Goal: Task Accomplishment & Management: Use online tool/utility

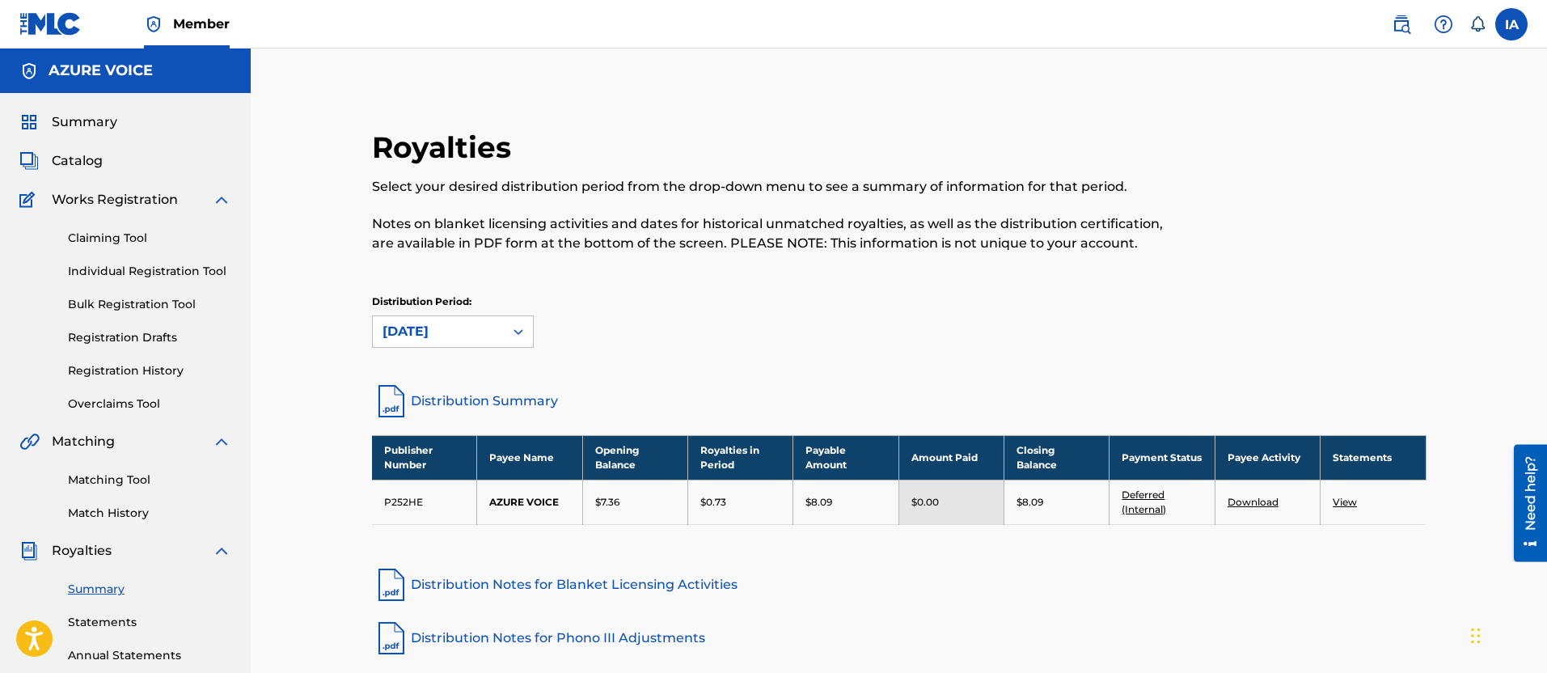
click at [84, 163] on span "Catalog" at bounding box center [77, 160] width 51 height 19
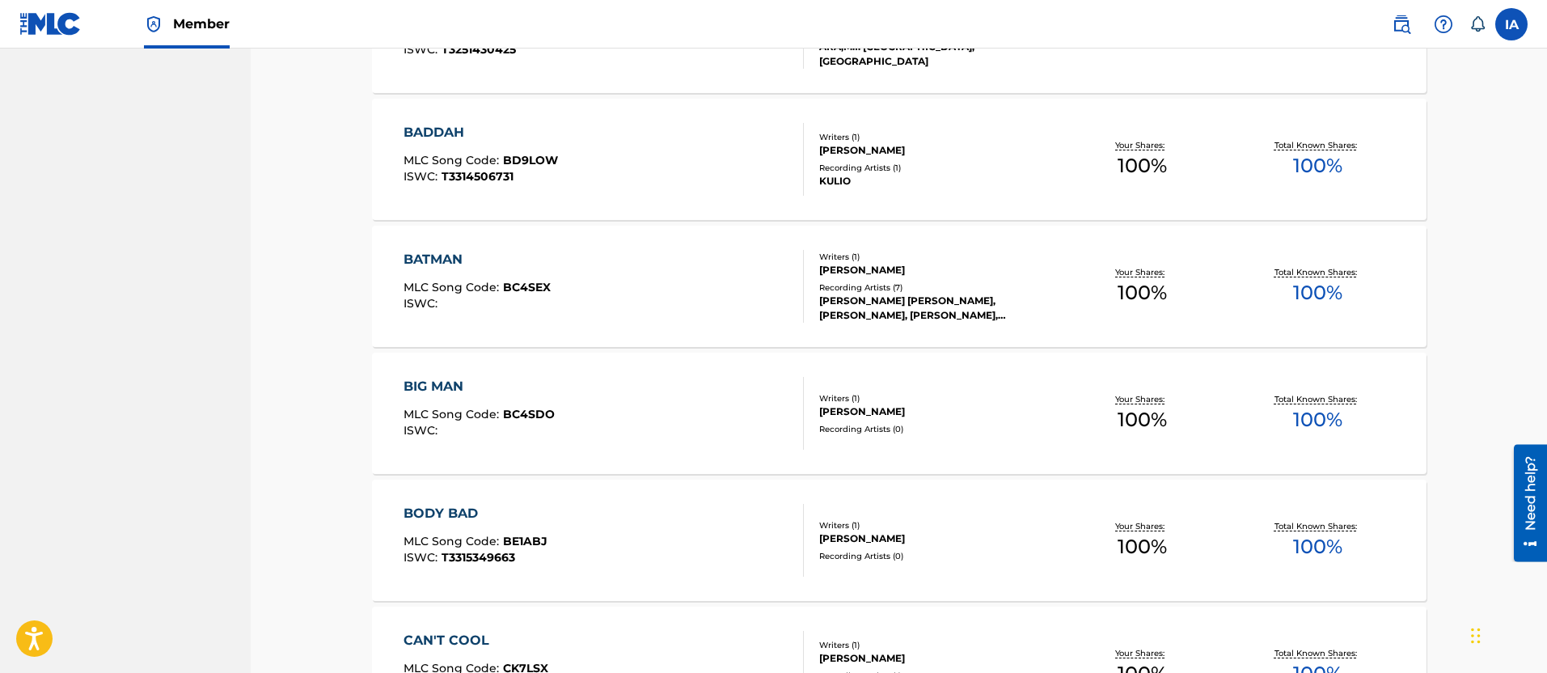
scroll to position [1218, 0]
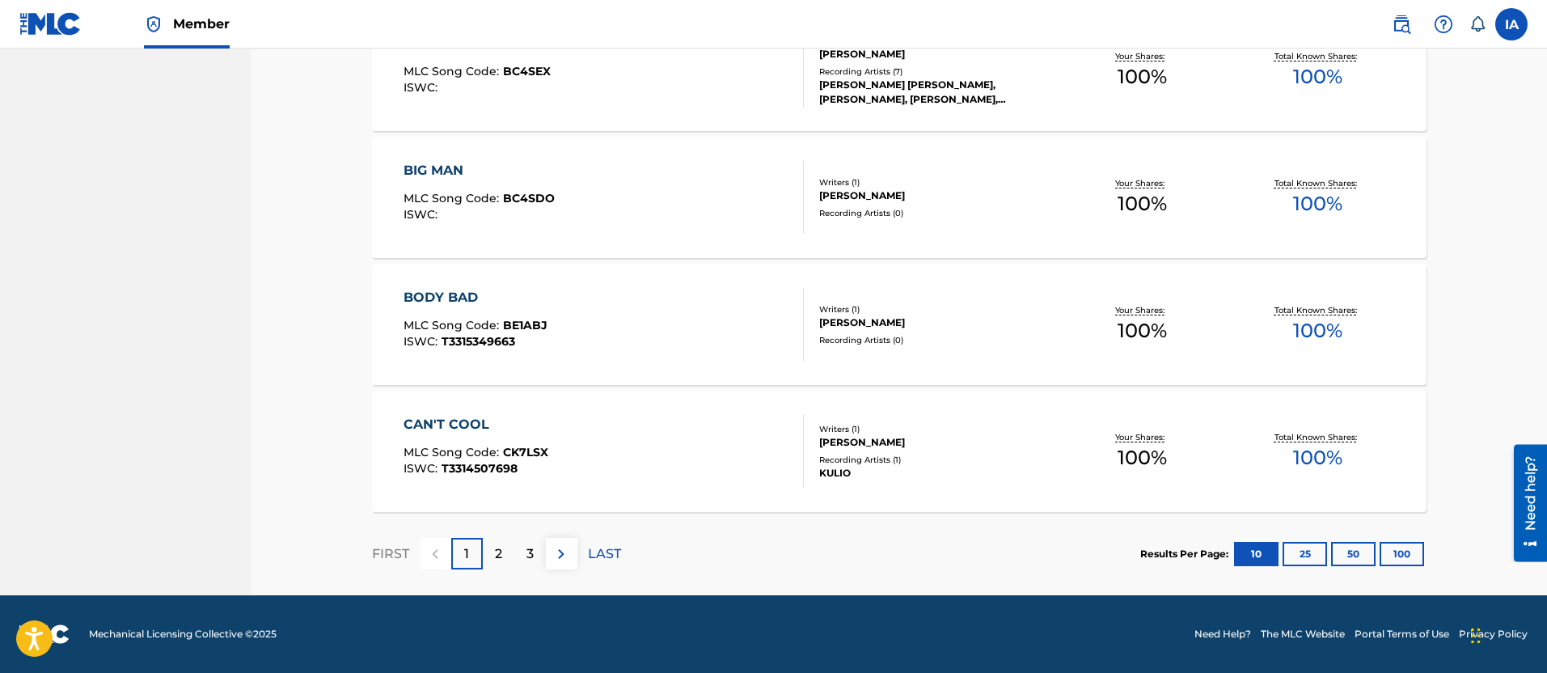
click at [496, 555] on p "2" at bounding box center [498, 553] width 7 height 19
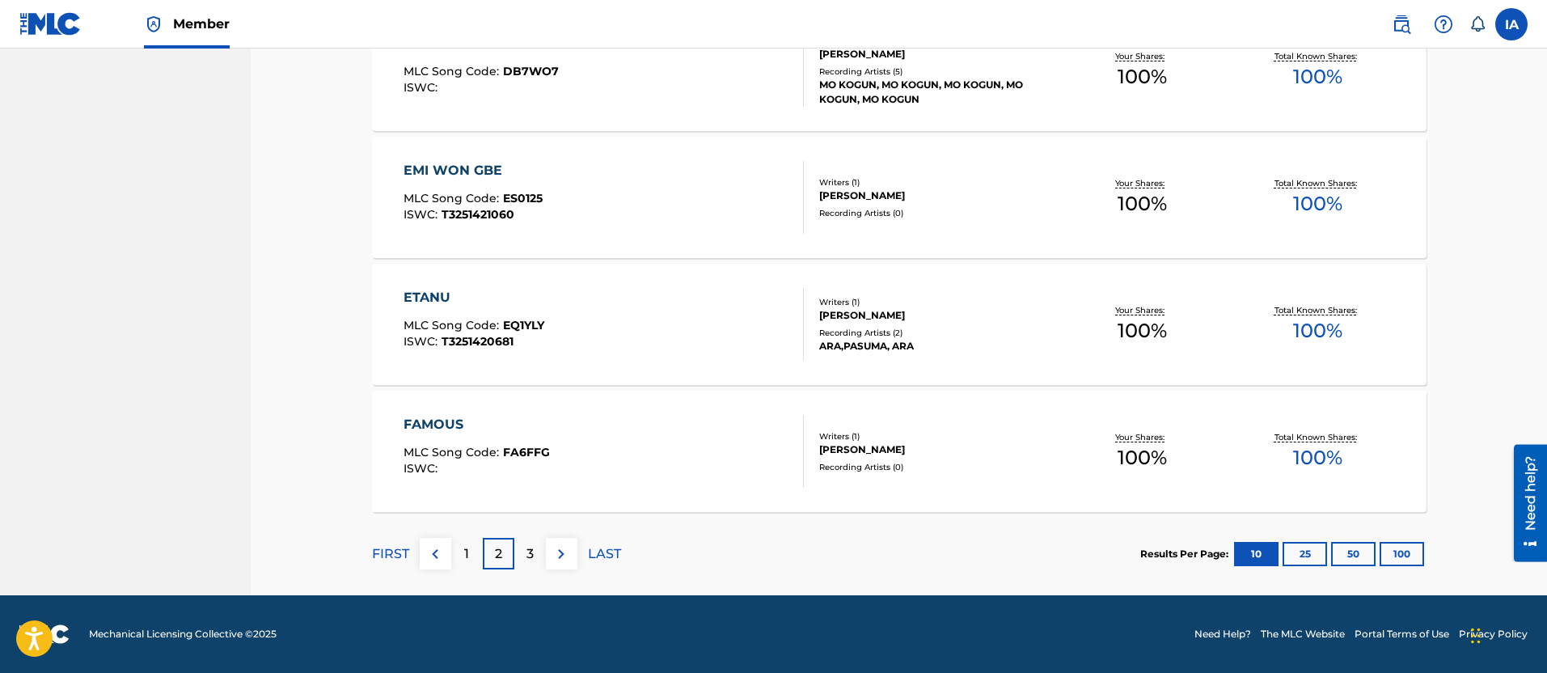
click at [521, 552] on div "3" at bounding box center [530, 554] width 32 height 32
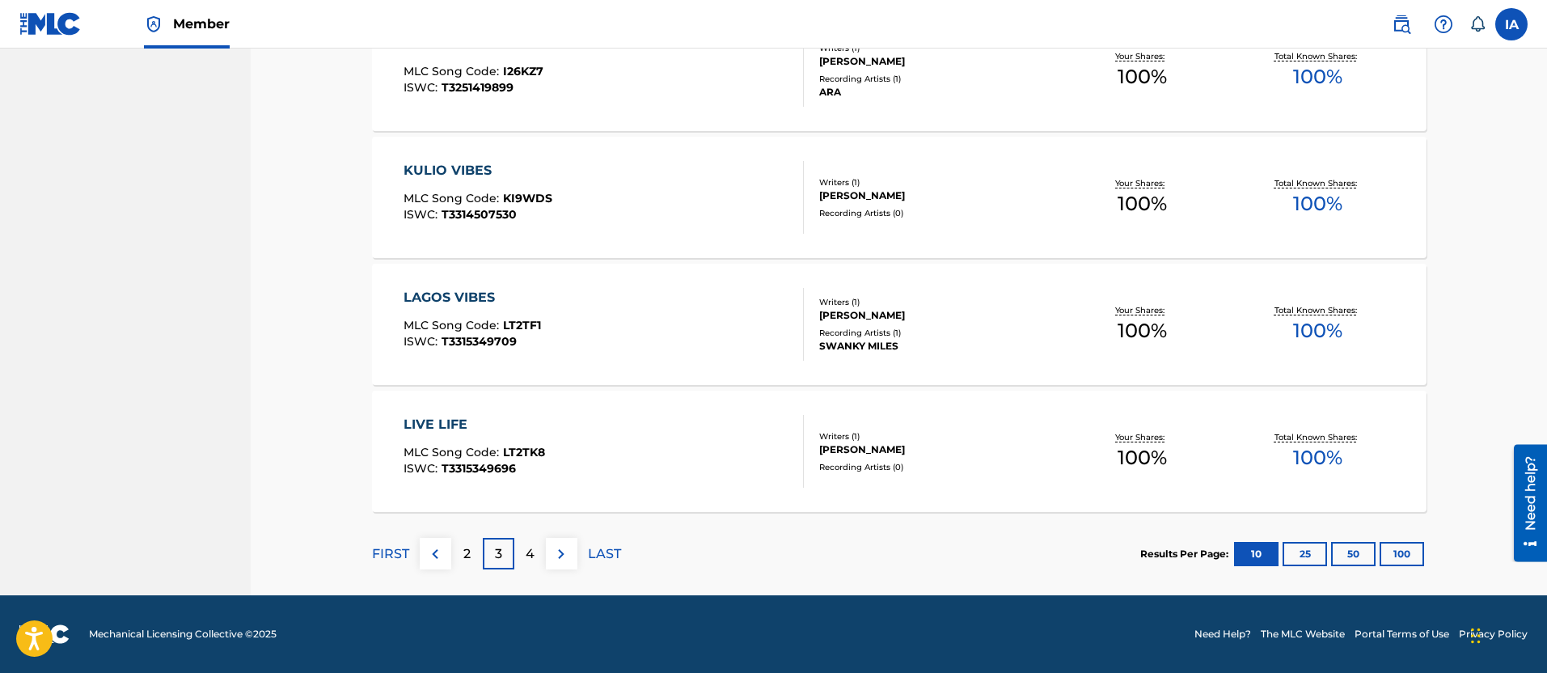
click at [539, 556] on div "4" at bounding box center [530, 554] width 32 height 32
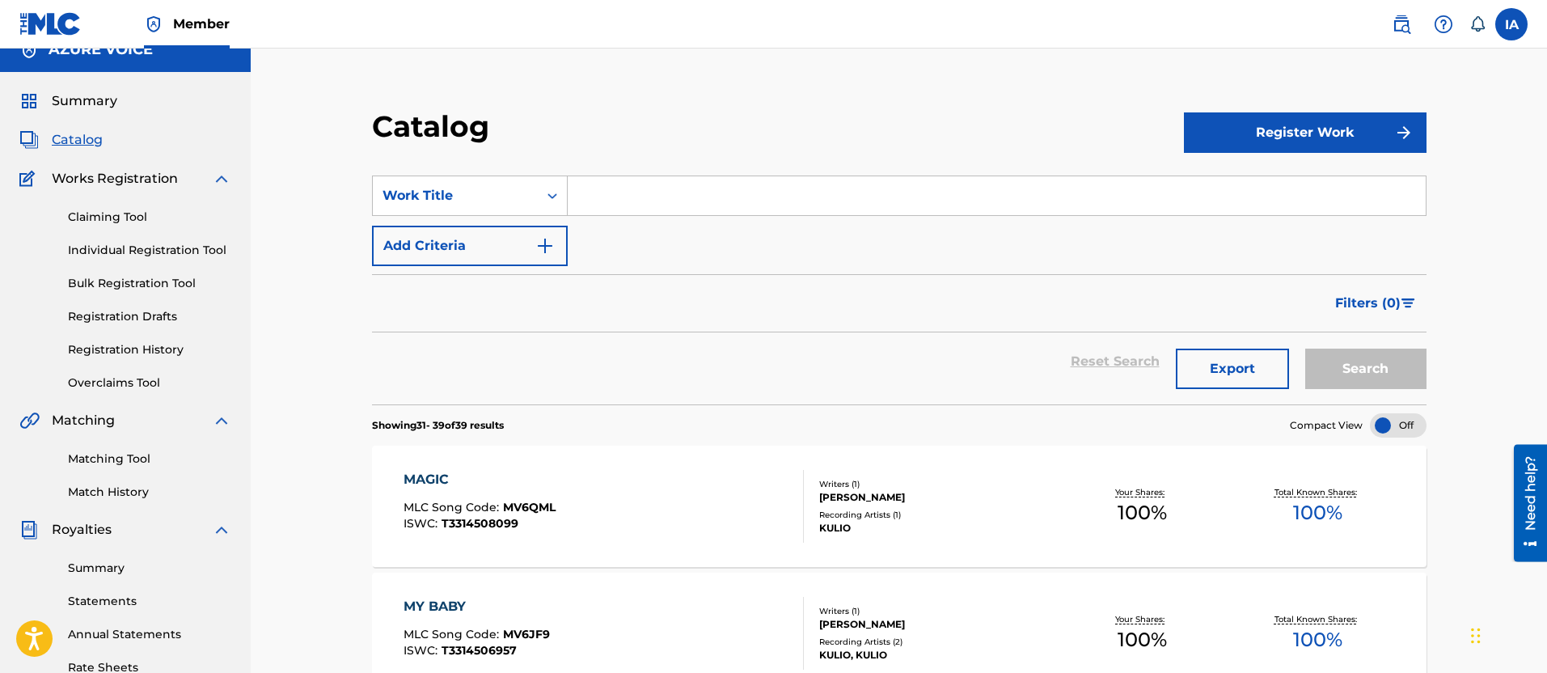
scroll to position [0, 0]
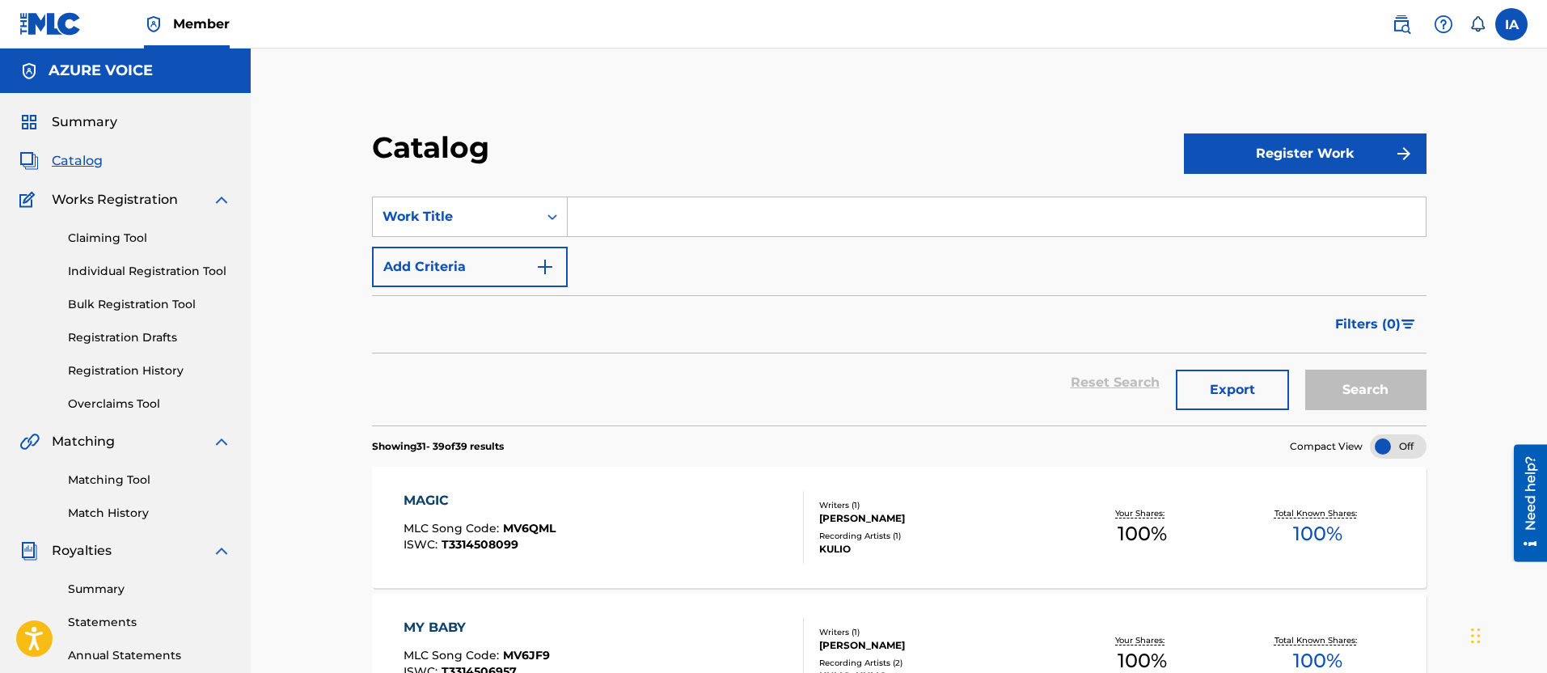
click at [144, 408] on link "Overclaims Tool" at bounding box center [149, 403] width 163 height 17
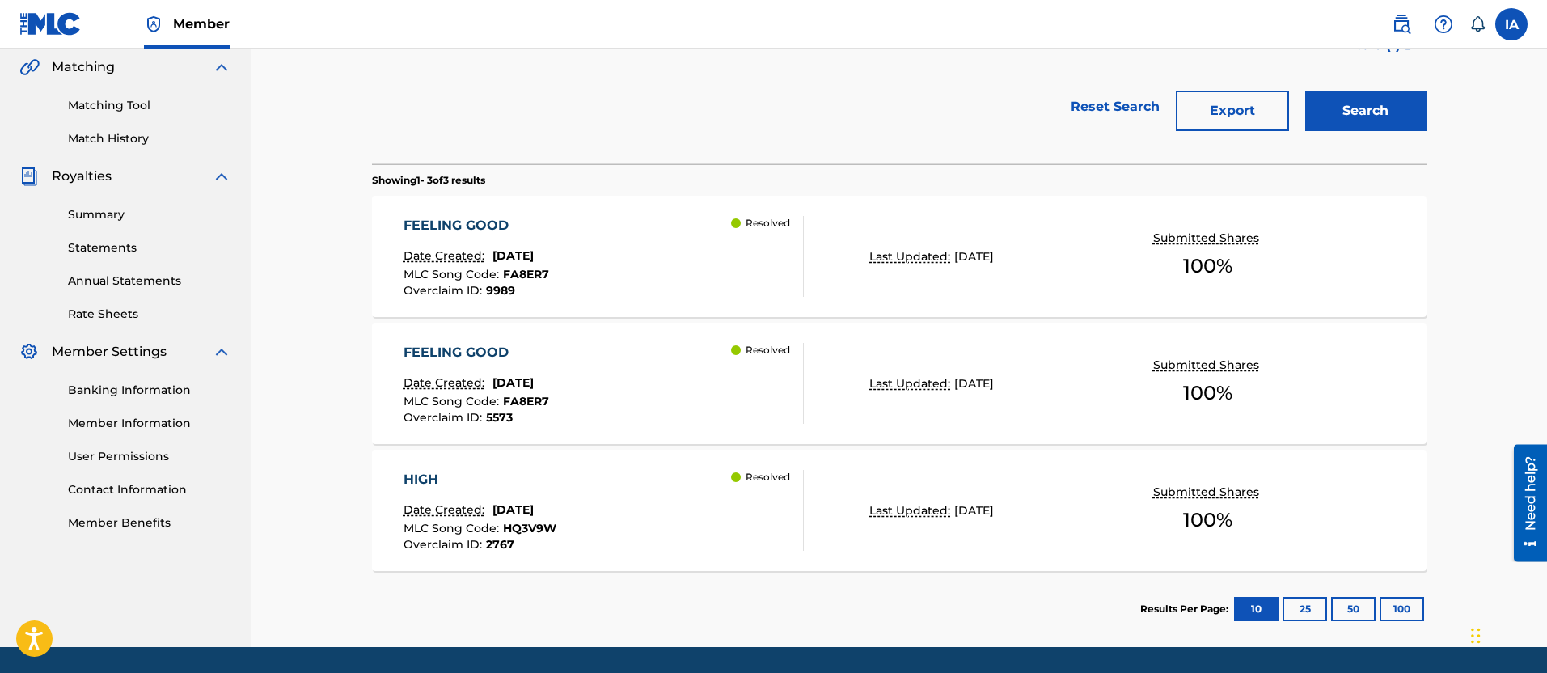
scroll to position [385, 0]
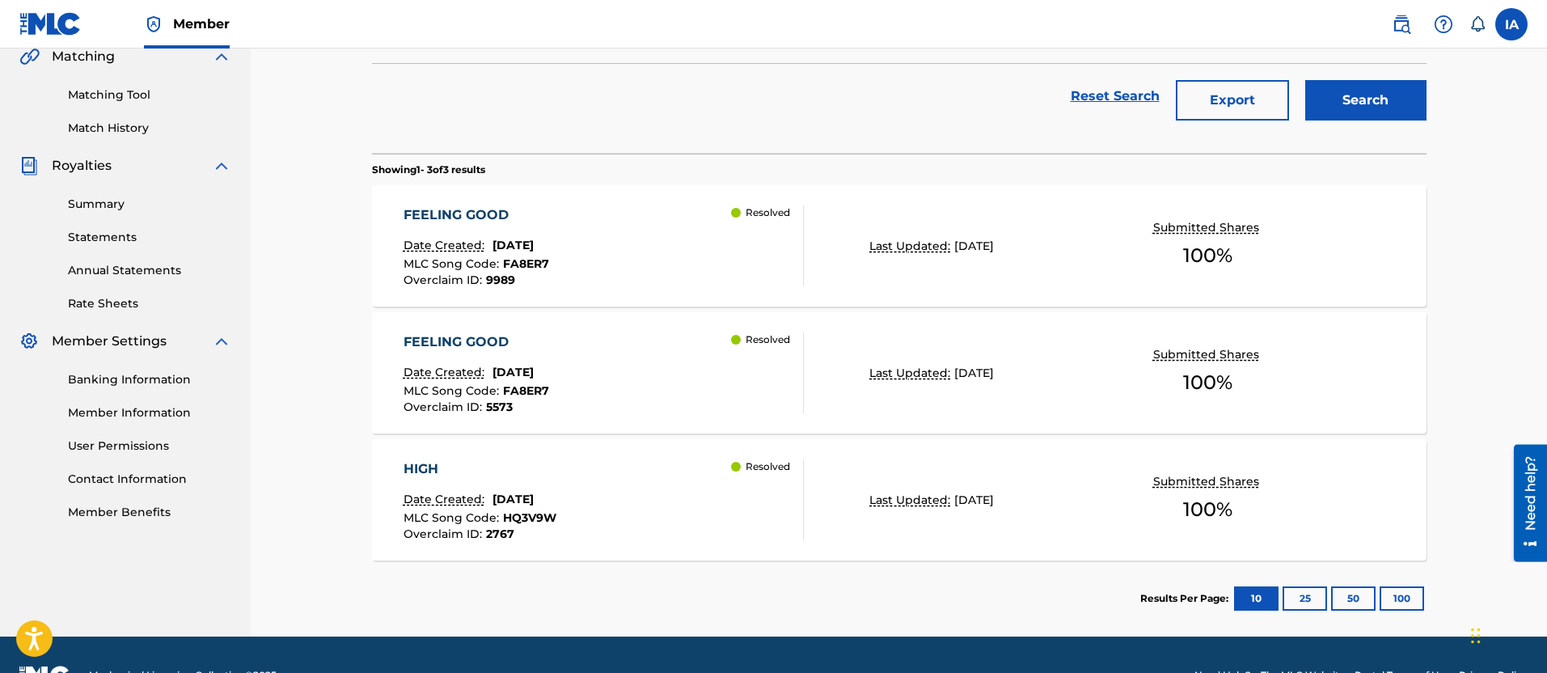
click at [519, 206] on div "FEELING GOOD" at bounding box center [476, 214] width 146 height 19
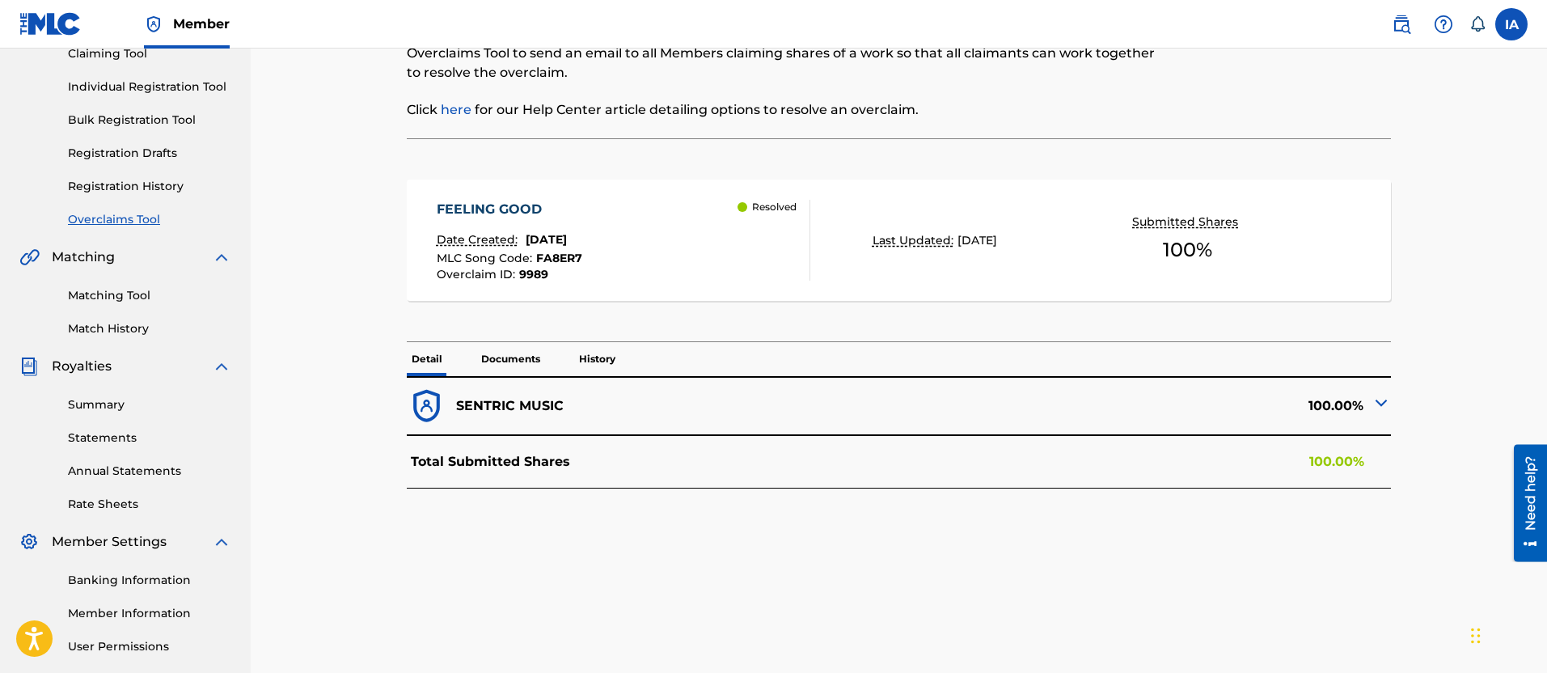
scroll to position [185, 0]
click at [1379, 399] on img at bounding box center [1380, 401] width 19 height 19
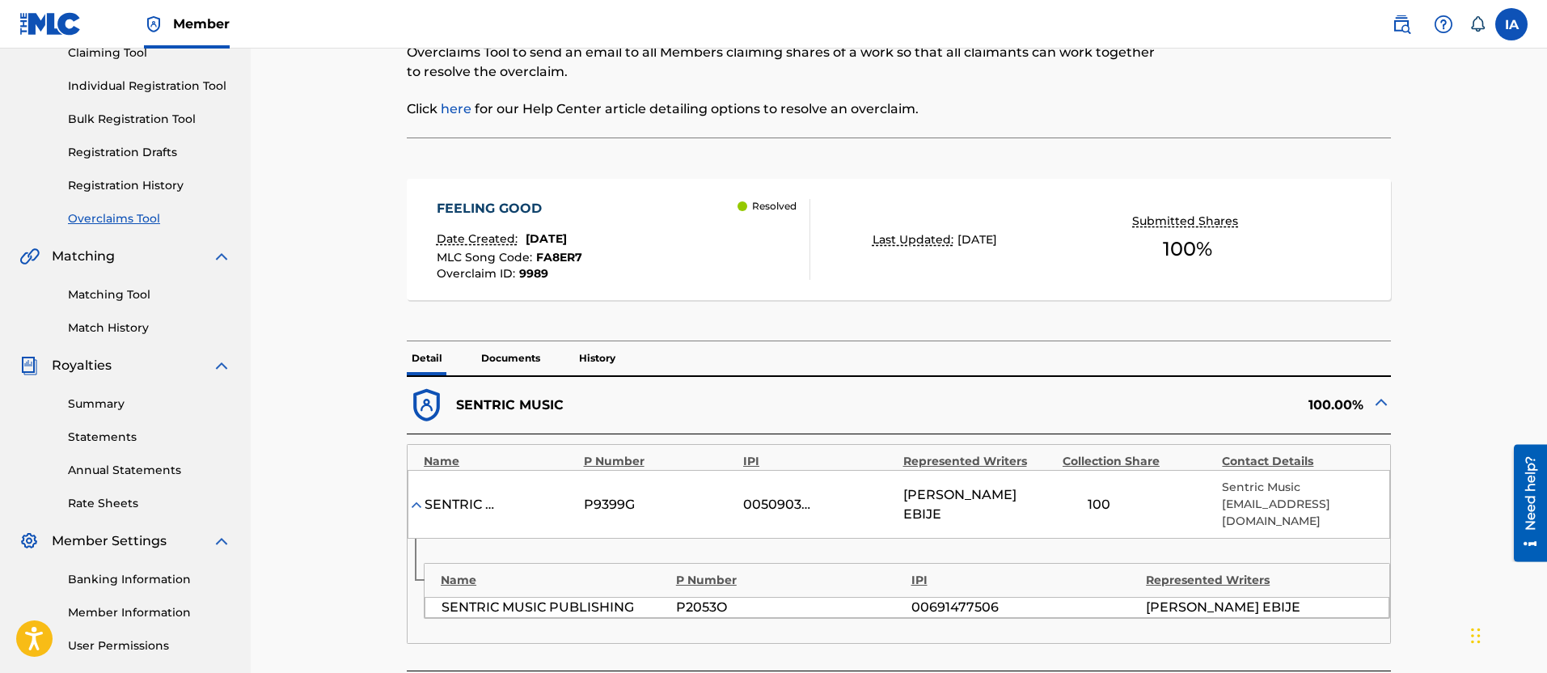
click at [1379, 402] on img at bounding box center [1380, 401] width 19 height 19
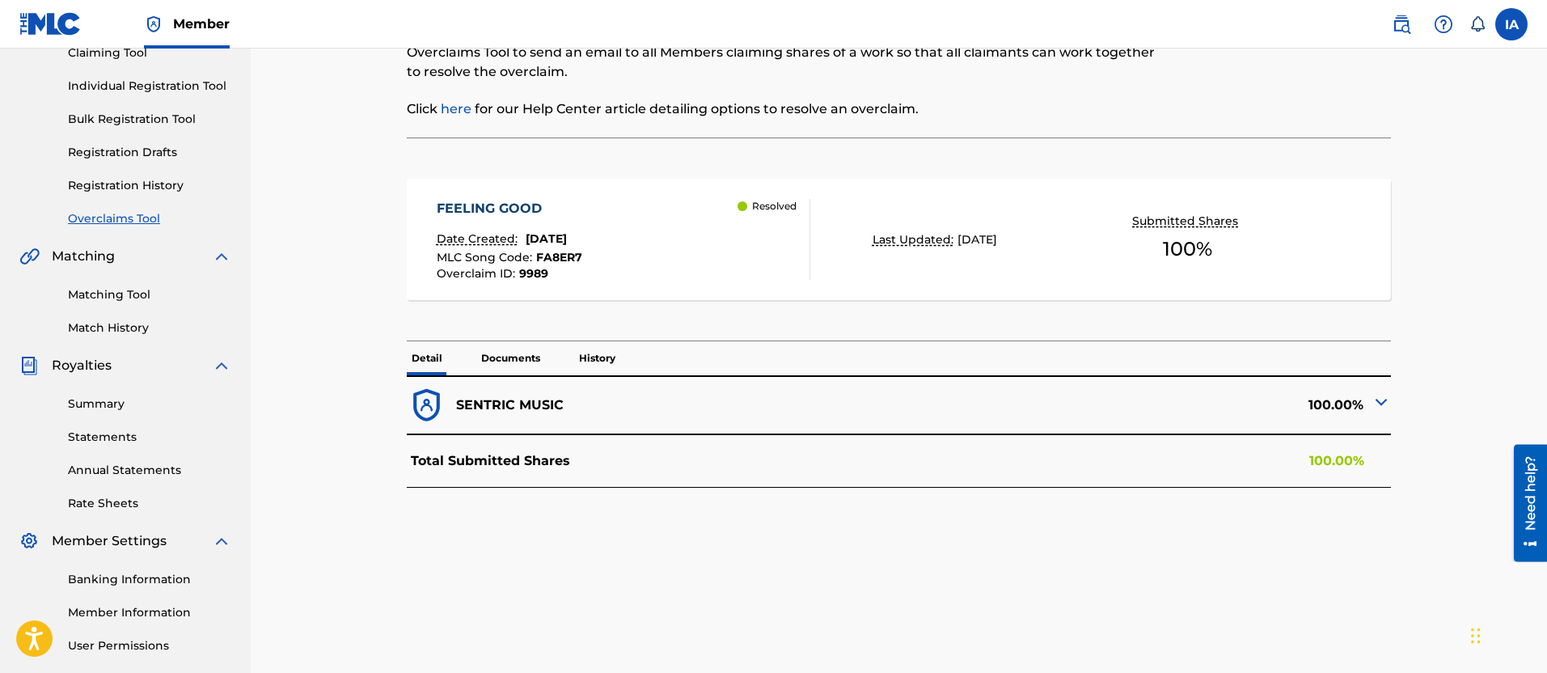
click at [114, 395] on div "Summary Statements Annual Statements Rate Sheets" at bounding box center [125, 443] width 212 height 137
click at [106, 413] on div "Summary Statements Annual Statements Rate Sheets" at bounding box center [125, 443] width 212 height 137
click at [106, 404] on link "Summary" at bounding box center [149, 403] width 163 height 17
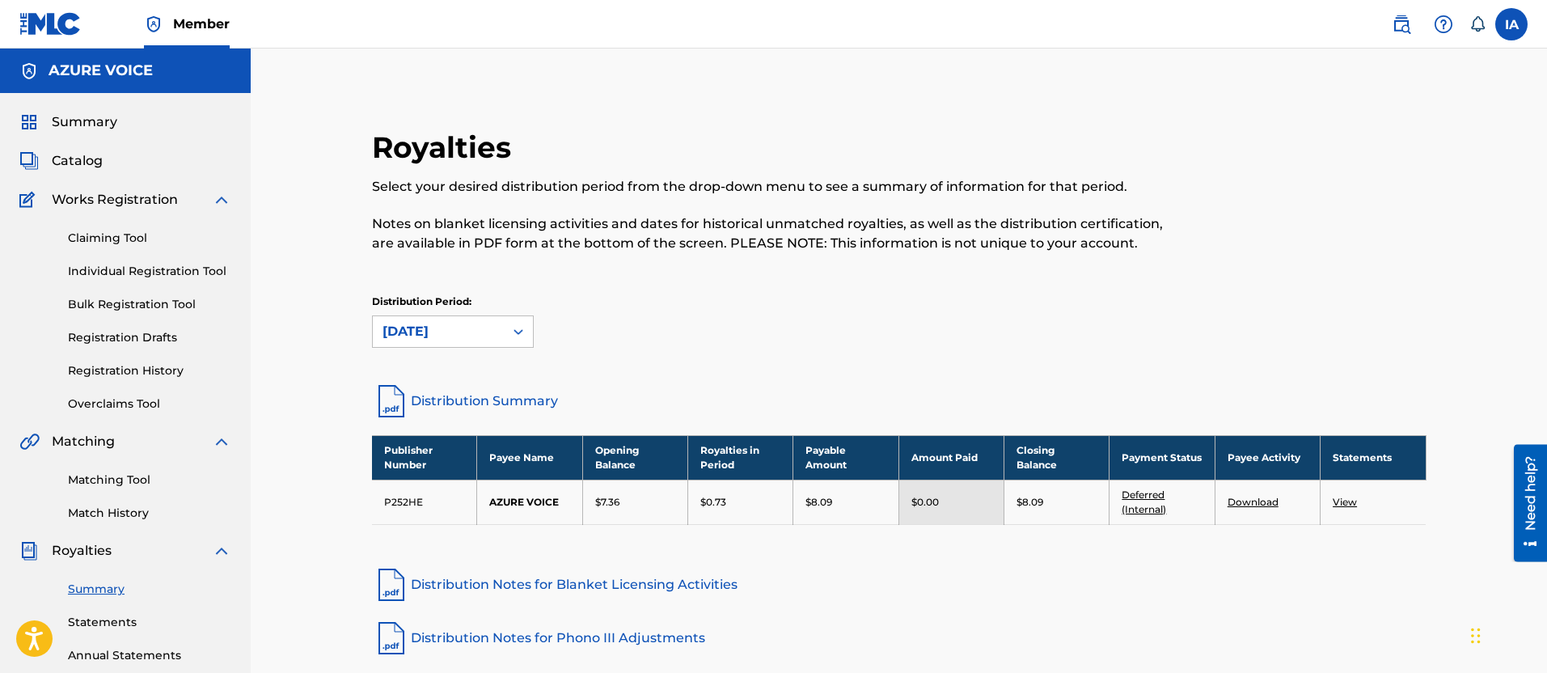
click at [150, 235] on link "Claiming Tool" at bounding box center [149, 238] width 163 height 17
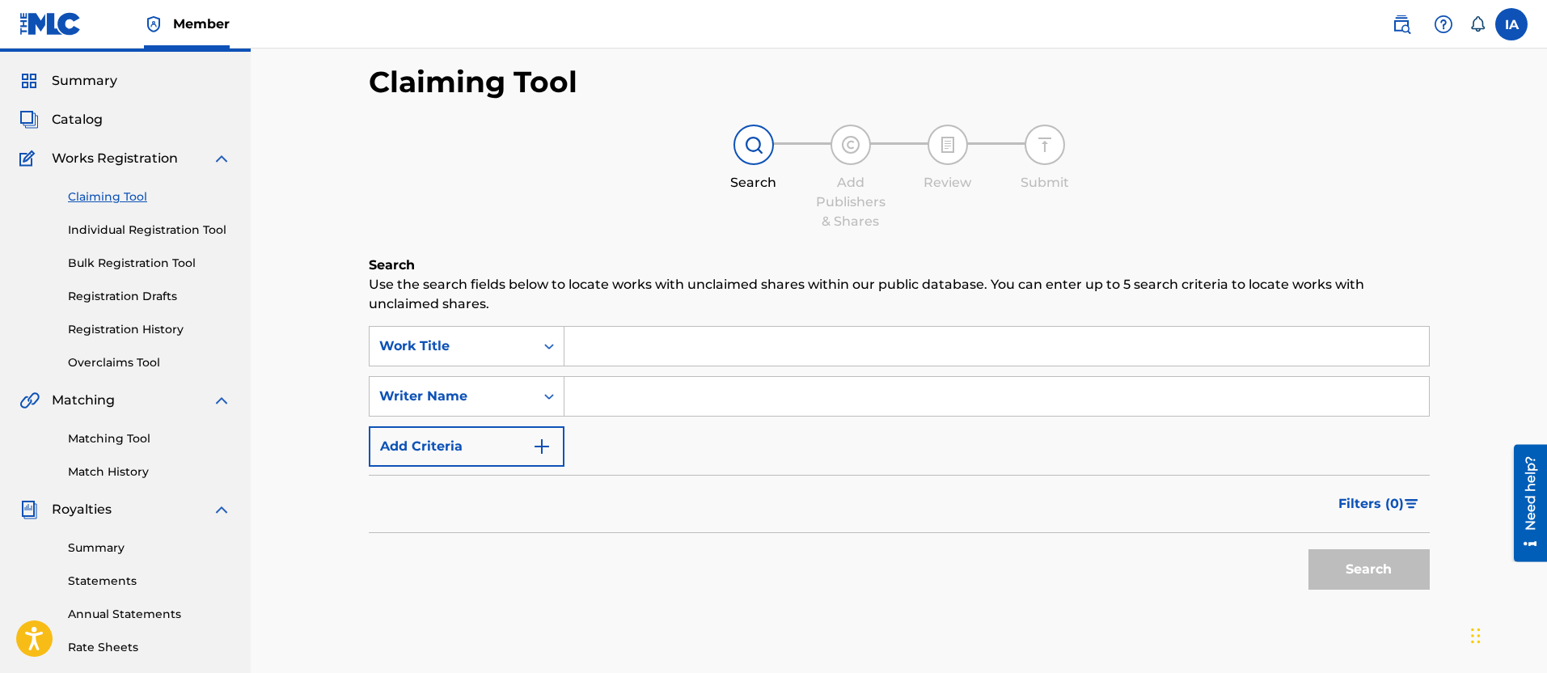
scroll to position [49, 0]
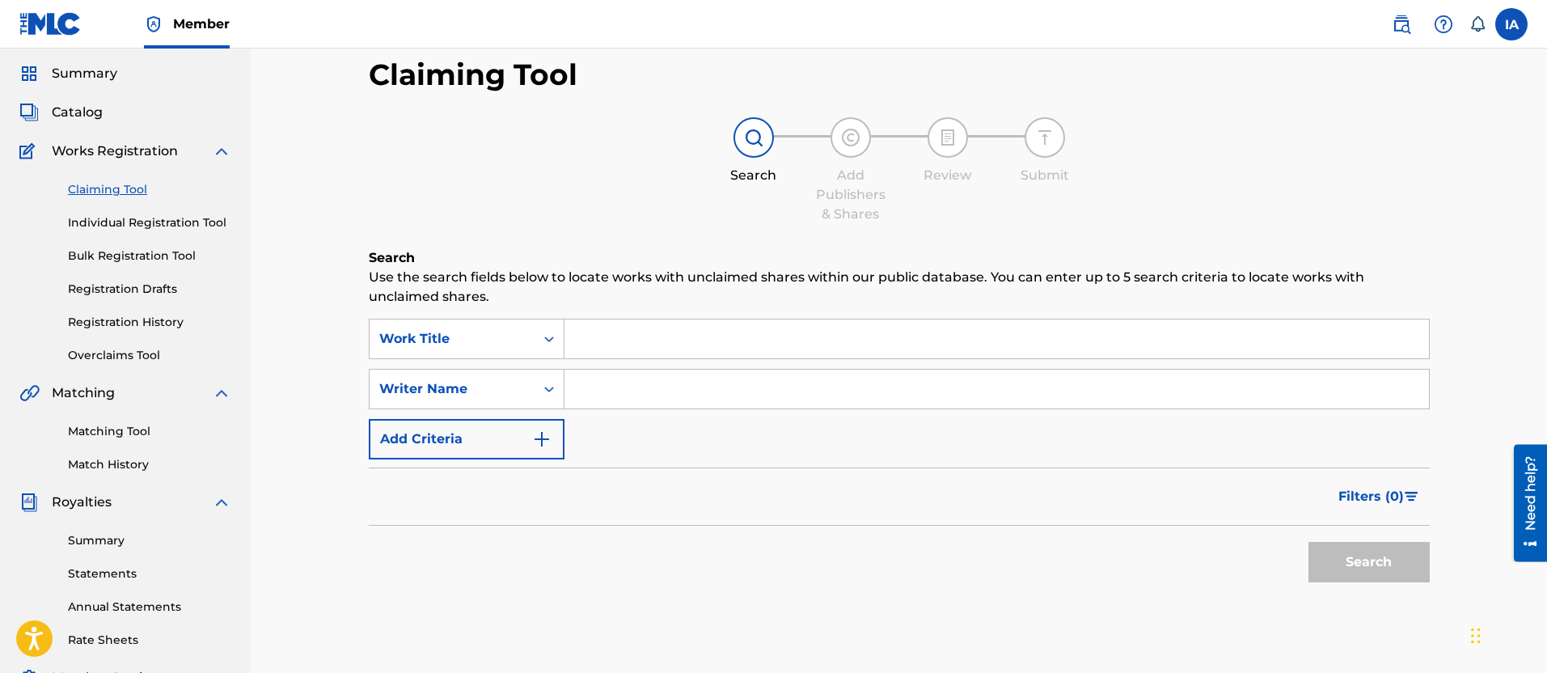
click at [1095, 321] on input "Search Form" at bounding box center [996, 338] width 864 height 39
type input "d"
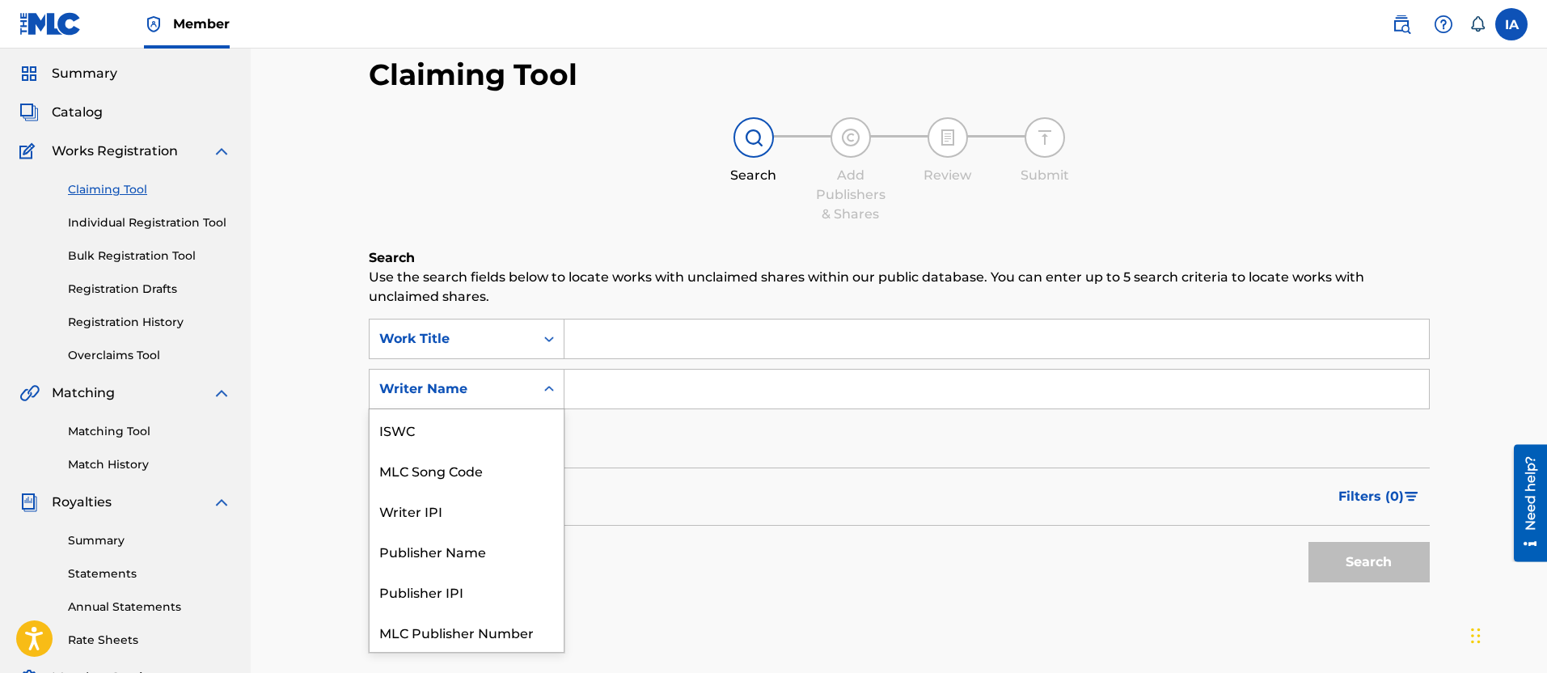
click at [522, 370] on div "Writer Name" at bounding box center [467, 389] width 196 height 40
click at [517, 192] on div "Search Add Publishers & Shares Review Submit" at bounding box center [899, 170] width 1061 height 107
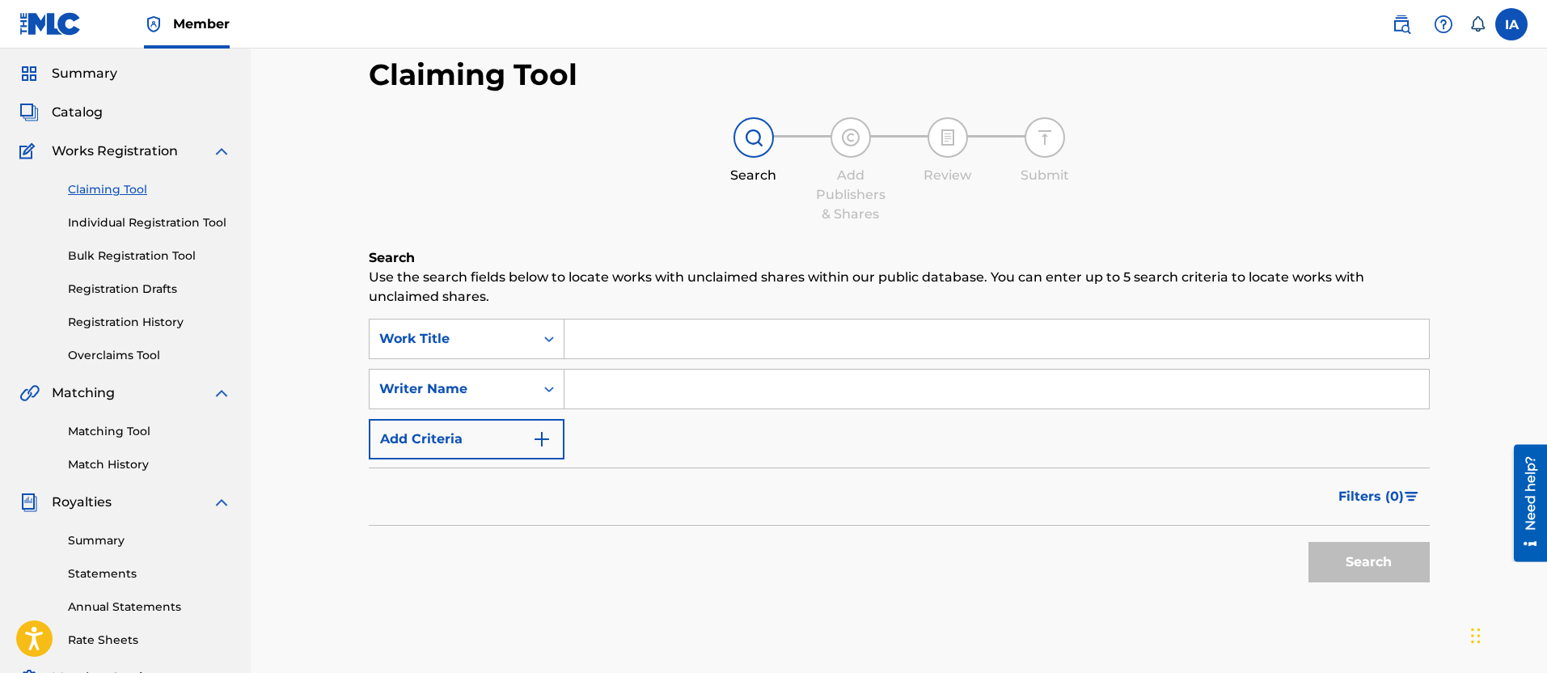
click at [89, 105] on span "Catalog" at bounding box center [77, 112] width 51 height 19
